Goal: Navigation & Orientation: Go to known website

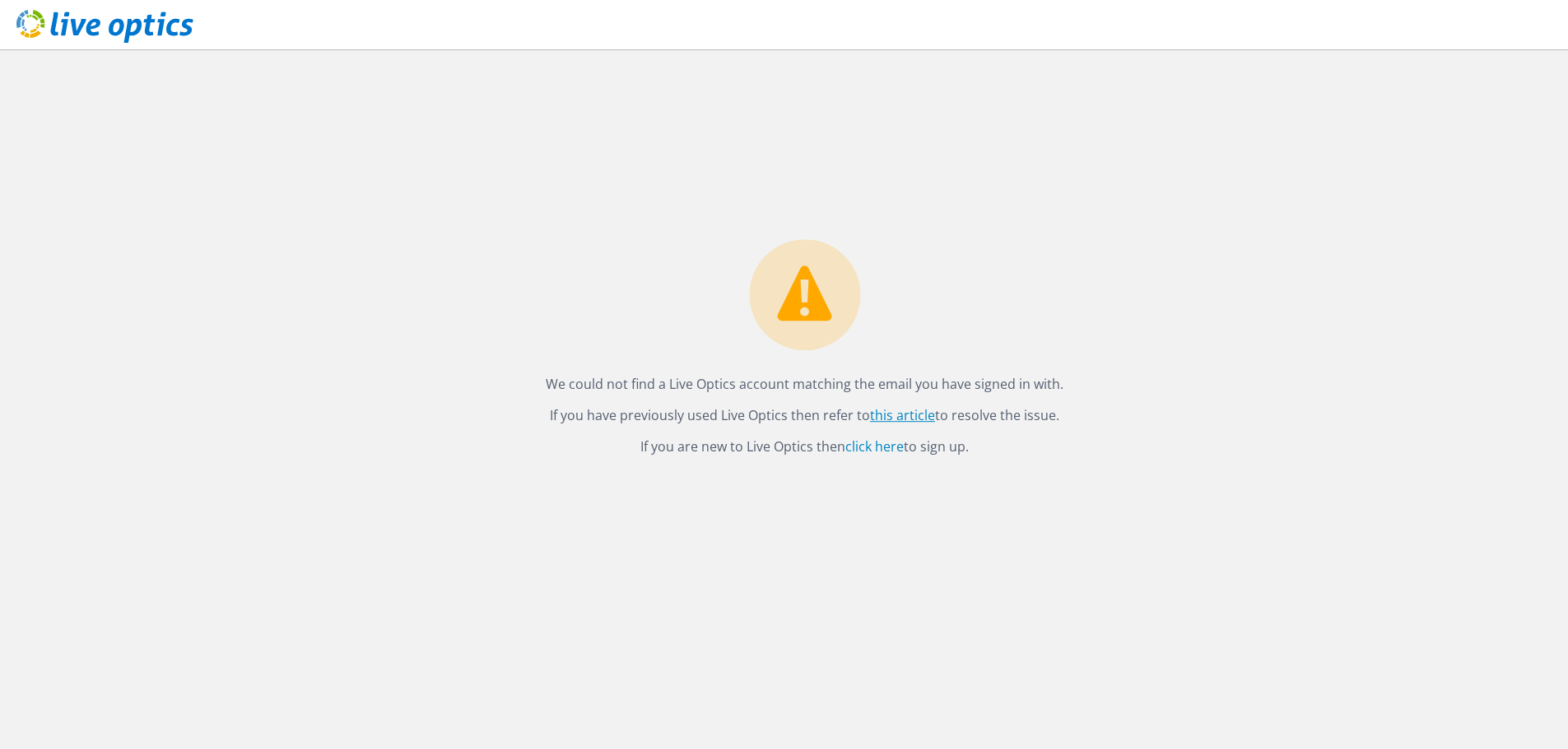
click at [882, 420] on link "this article" at bounding box center [902, 415] width 65 height 18
